Goal: Information Seeking & Learning: Compare options

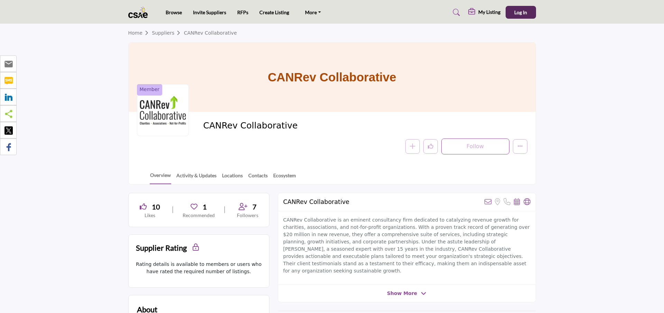
click at [157, 33] on link "Suppliers" at bounding box center [168, 33] width 32 height 6
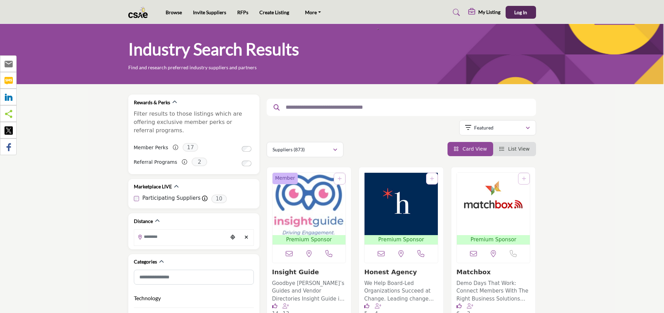
click at [333, 109] on input "text" at bounding box center [398, 107] width 233 height 9
type input "*"
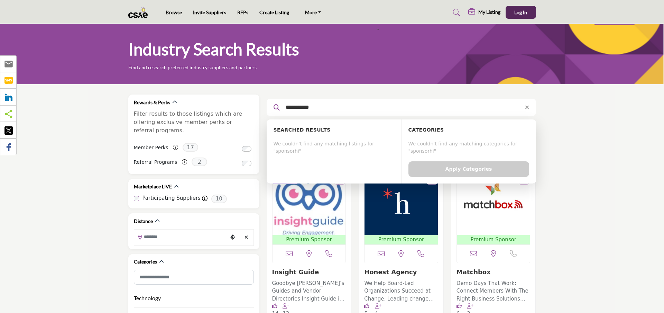
type input "**********"
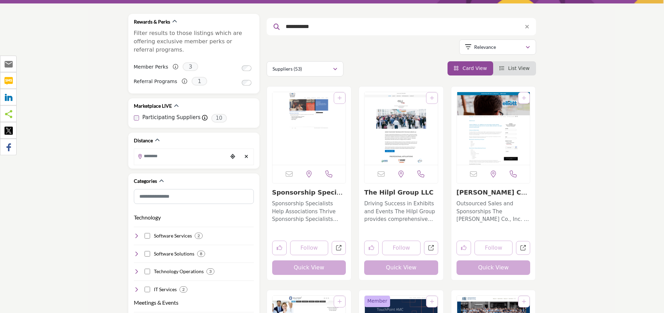
scroll to position [106, 0]
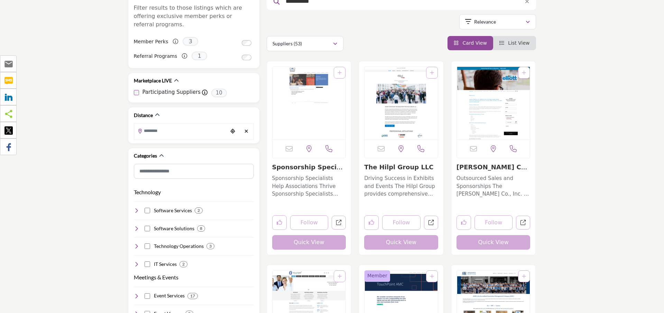
click at [302, 184] on p "Sponsorship Specialists Help Associations Thrive Sponsorship Specialists brings…" at bounding box center [309, 186] width 74 height 24
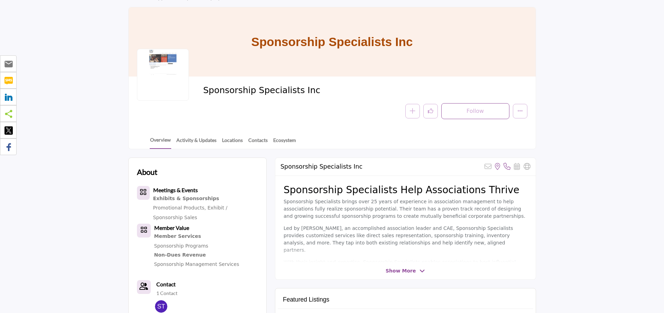
scroll to position [71, 0]
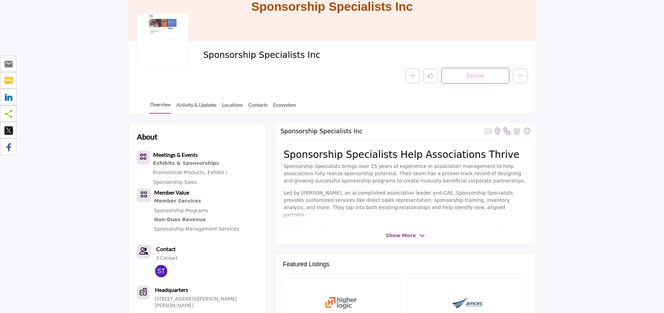
click at [403, 238] on span "Show More" at bounding box center [401, 235] width 30 height 7
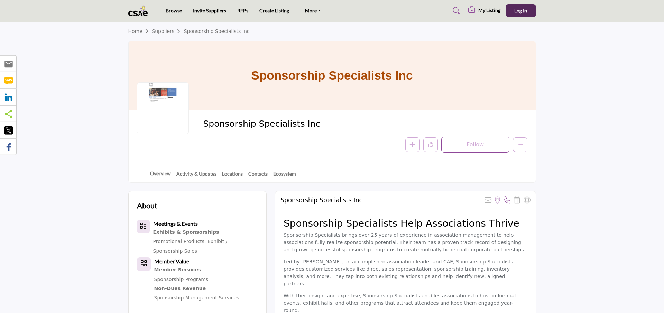
scroll to position [0, 0]
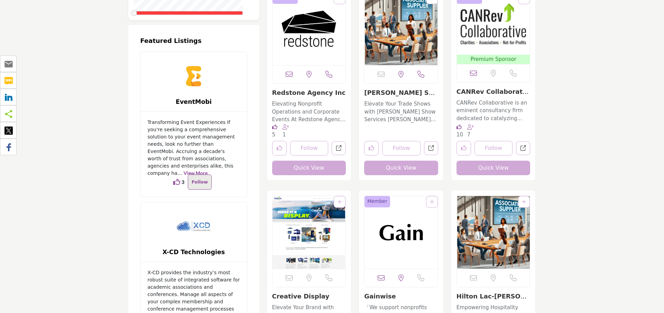
scroll to position [1235, 0]
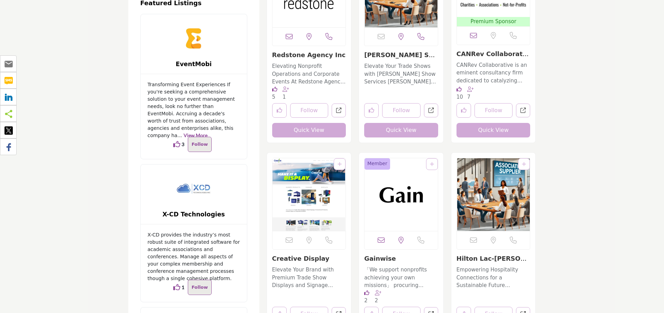
click at [485, 67] on p "CANRev Collaborative is an eminent consultancy firm dedicated to catalyzing rev…" at bounding box center [494, 73] width 74 height 24
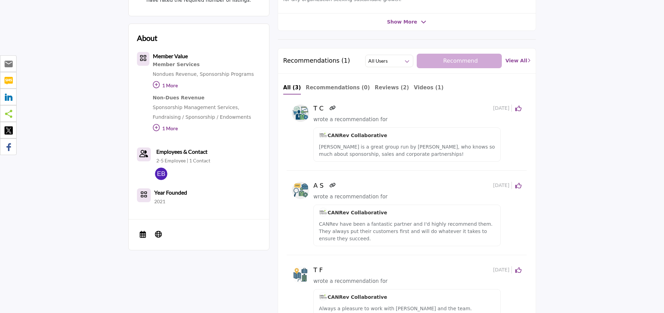
scroll to position [282, 0]
